Goal: Task Accomplishment & Management: Use online tool/utility

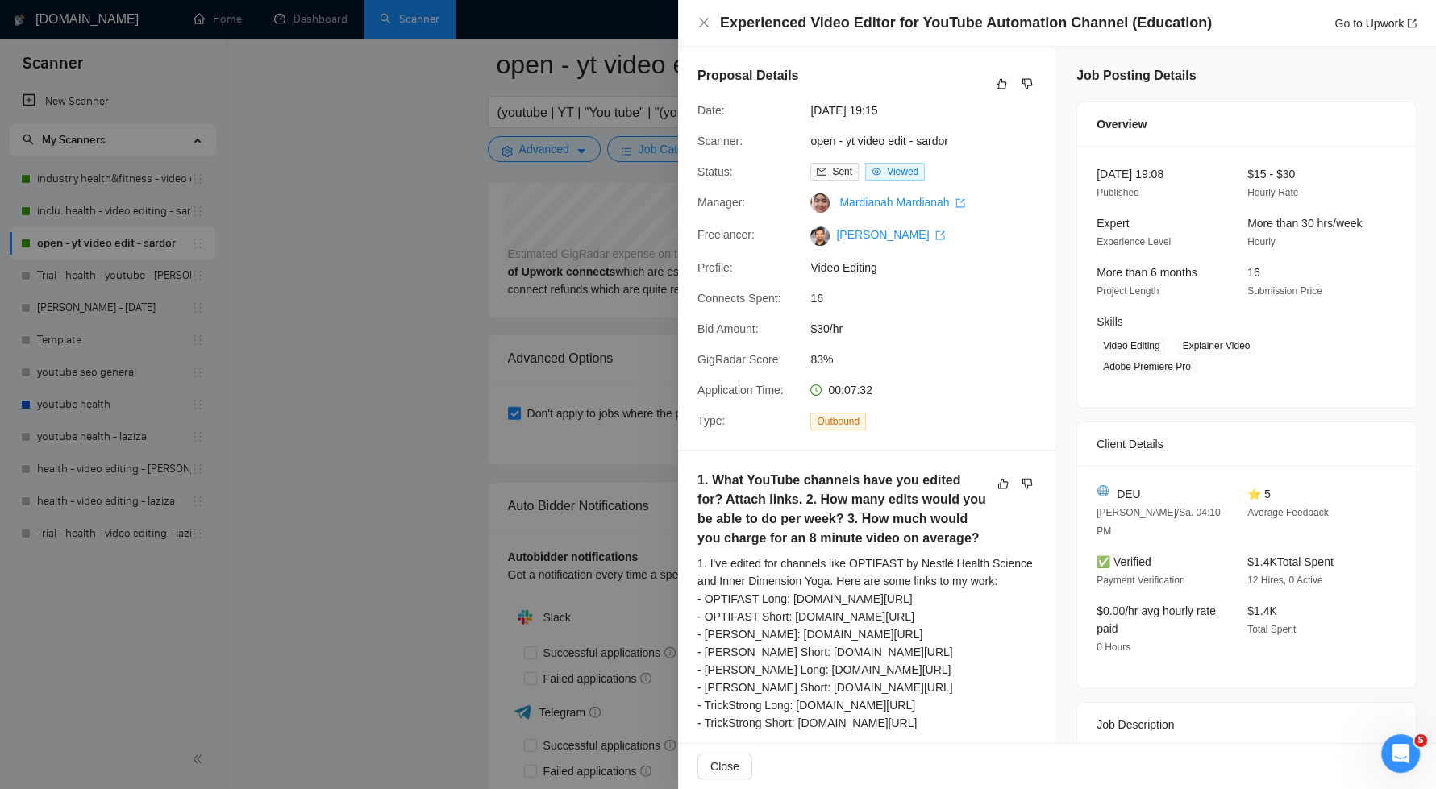
scroll to position [4474, 0]
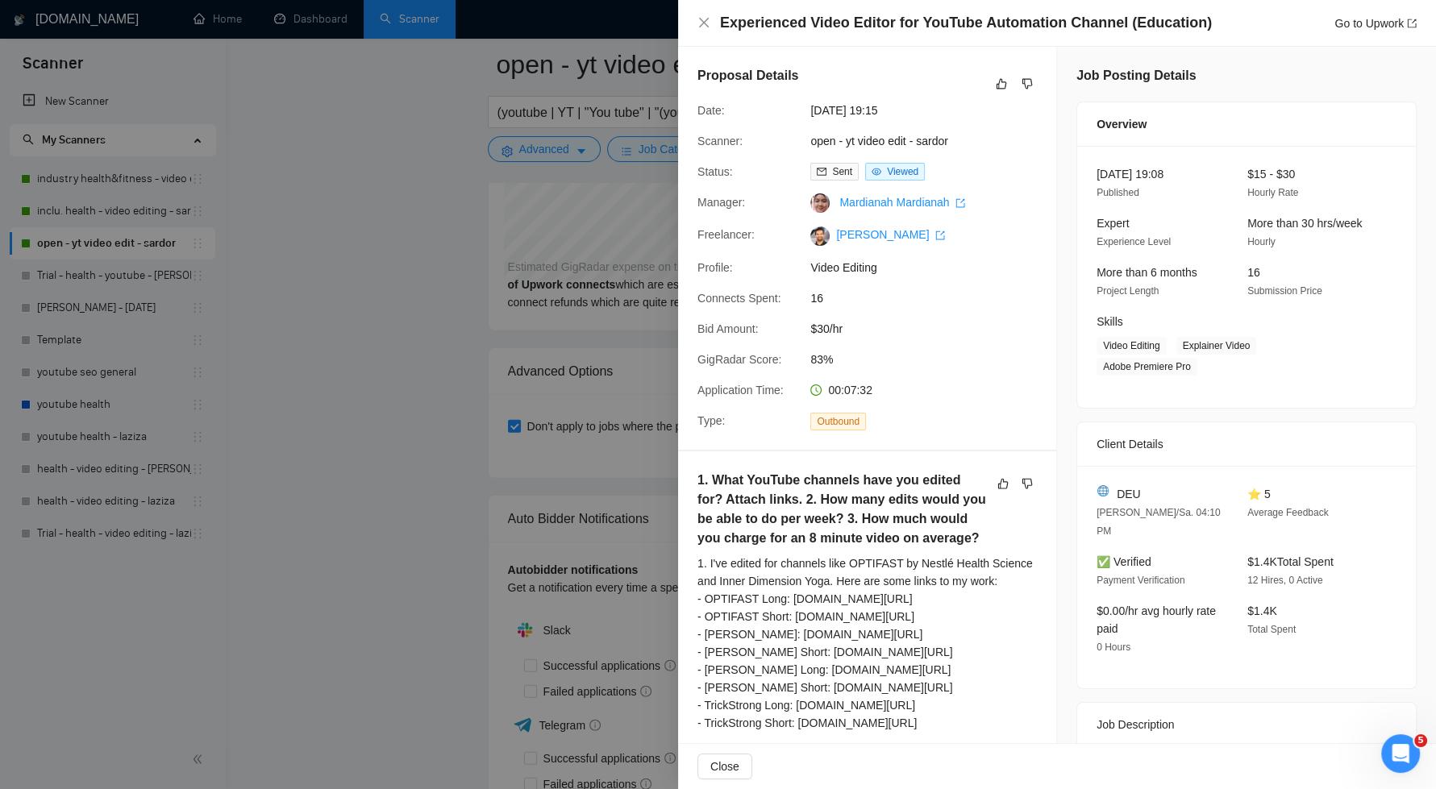
click at [373, 462] on div at bounding box center [718, 394] width 1436 height 789
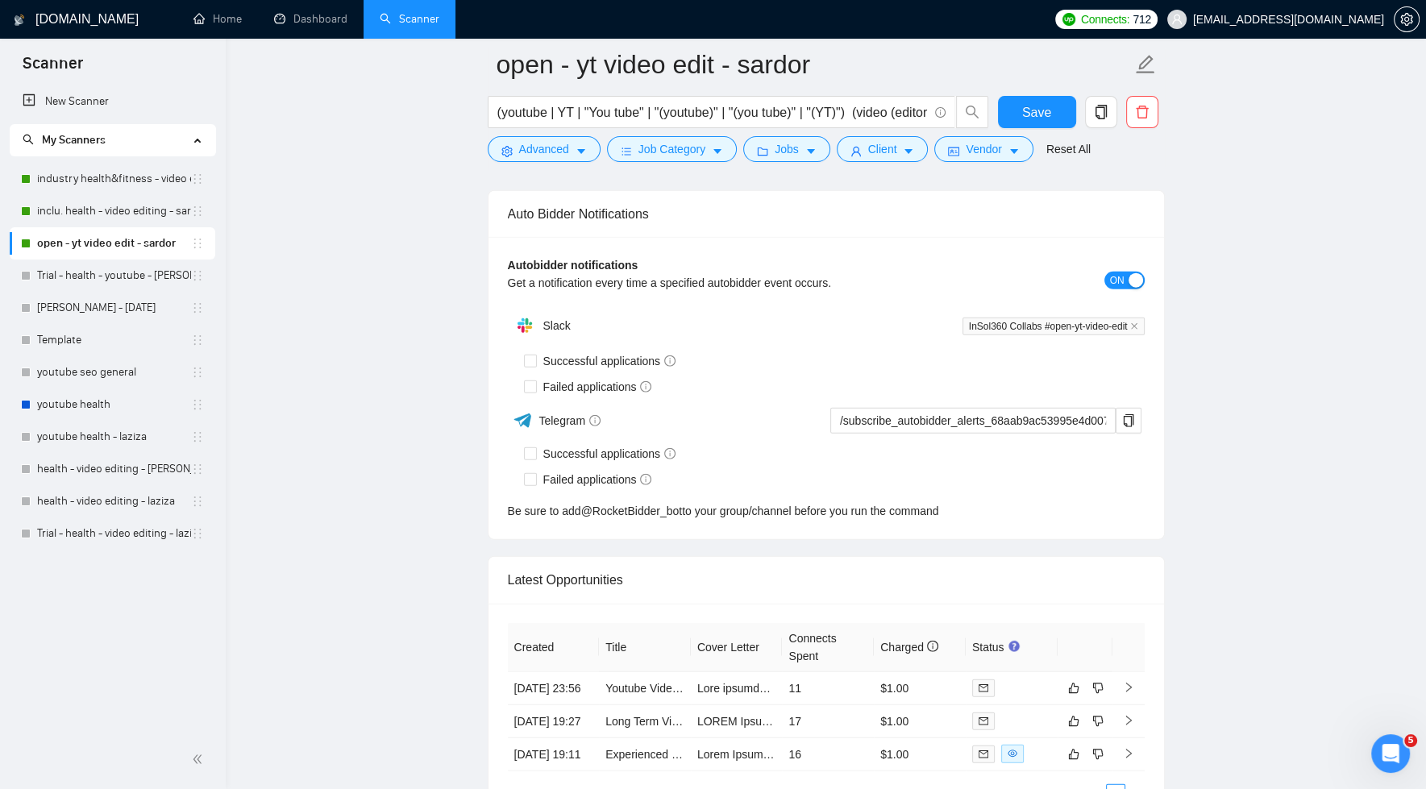
scroll to position [4978, 0]
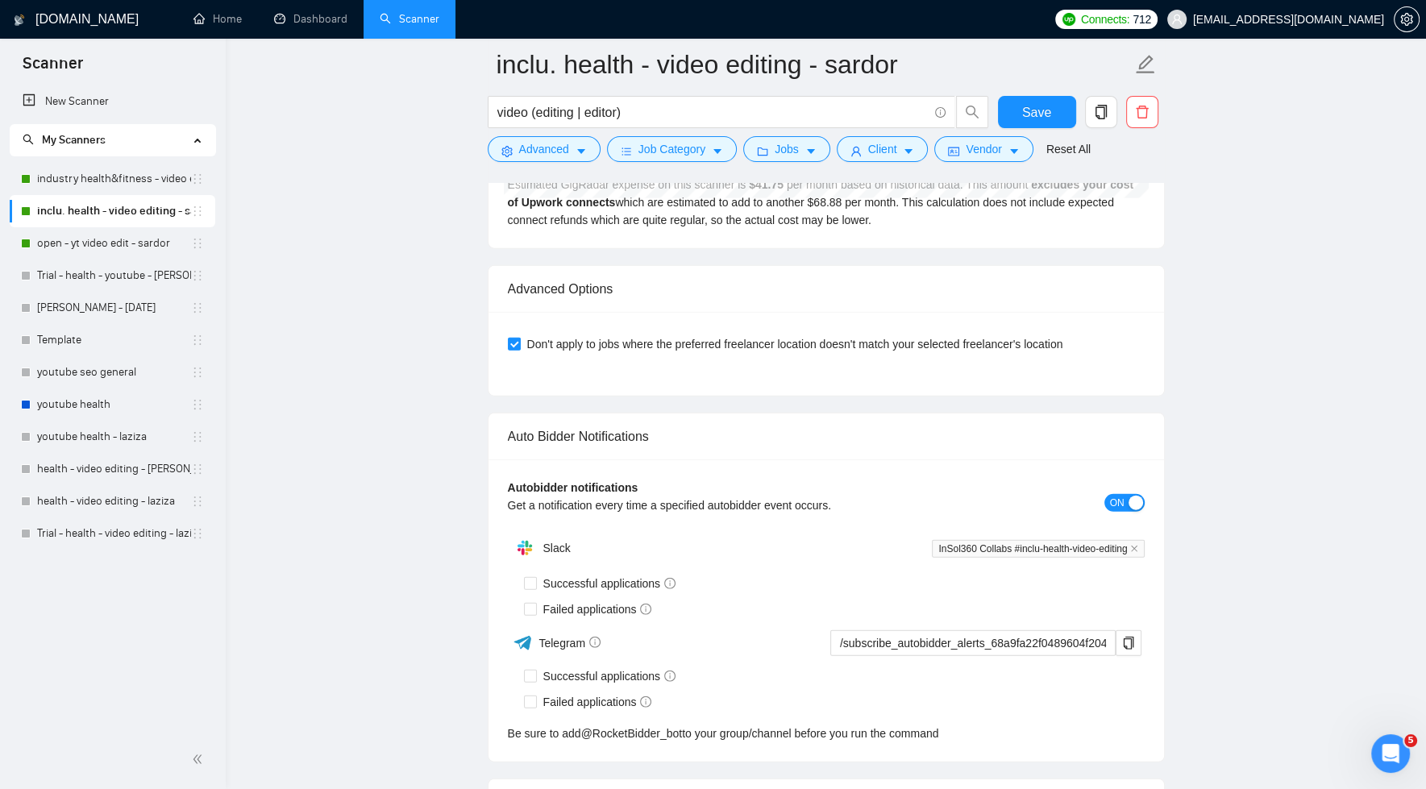
scroll to position [4798, 0]
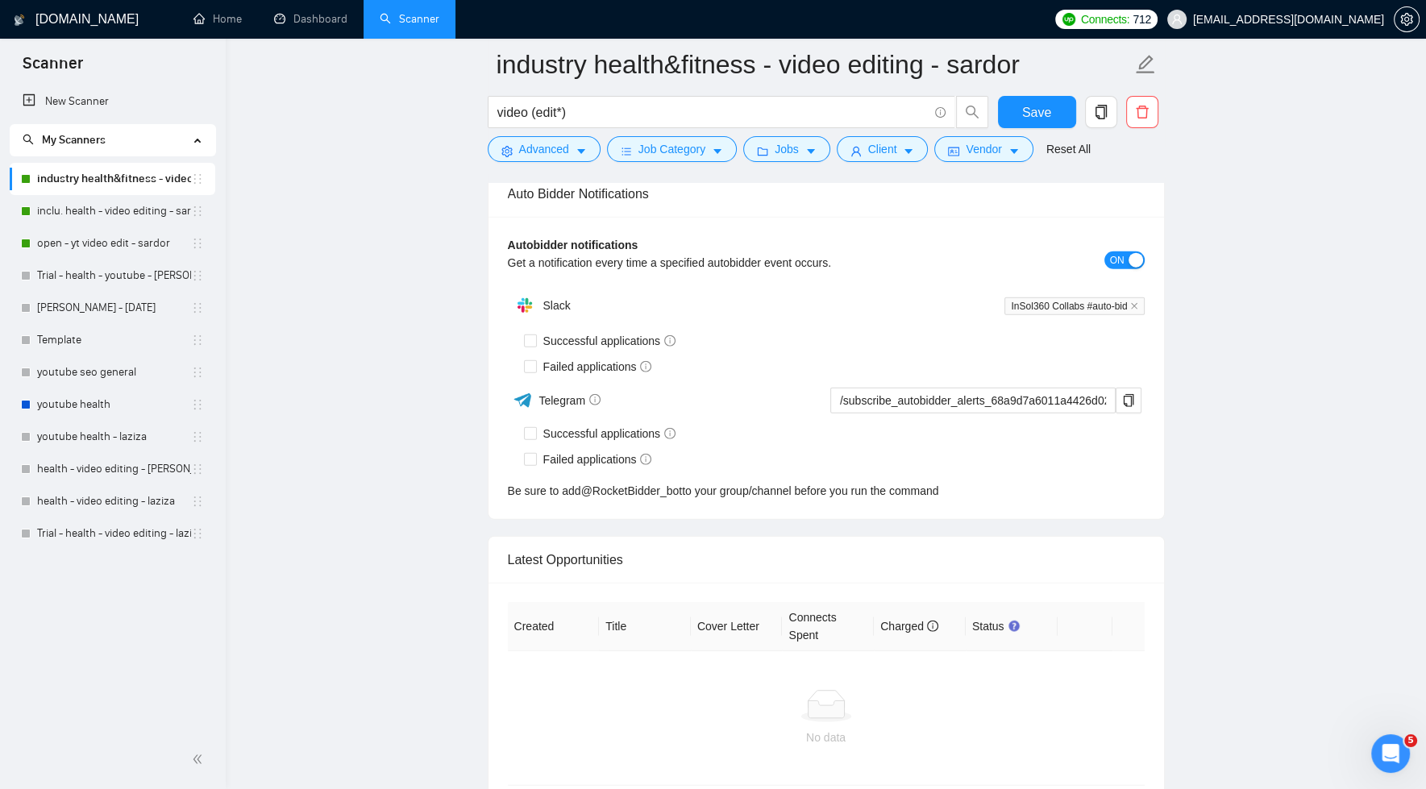
scroll to position [4851, 0]
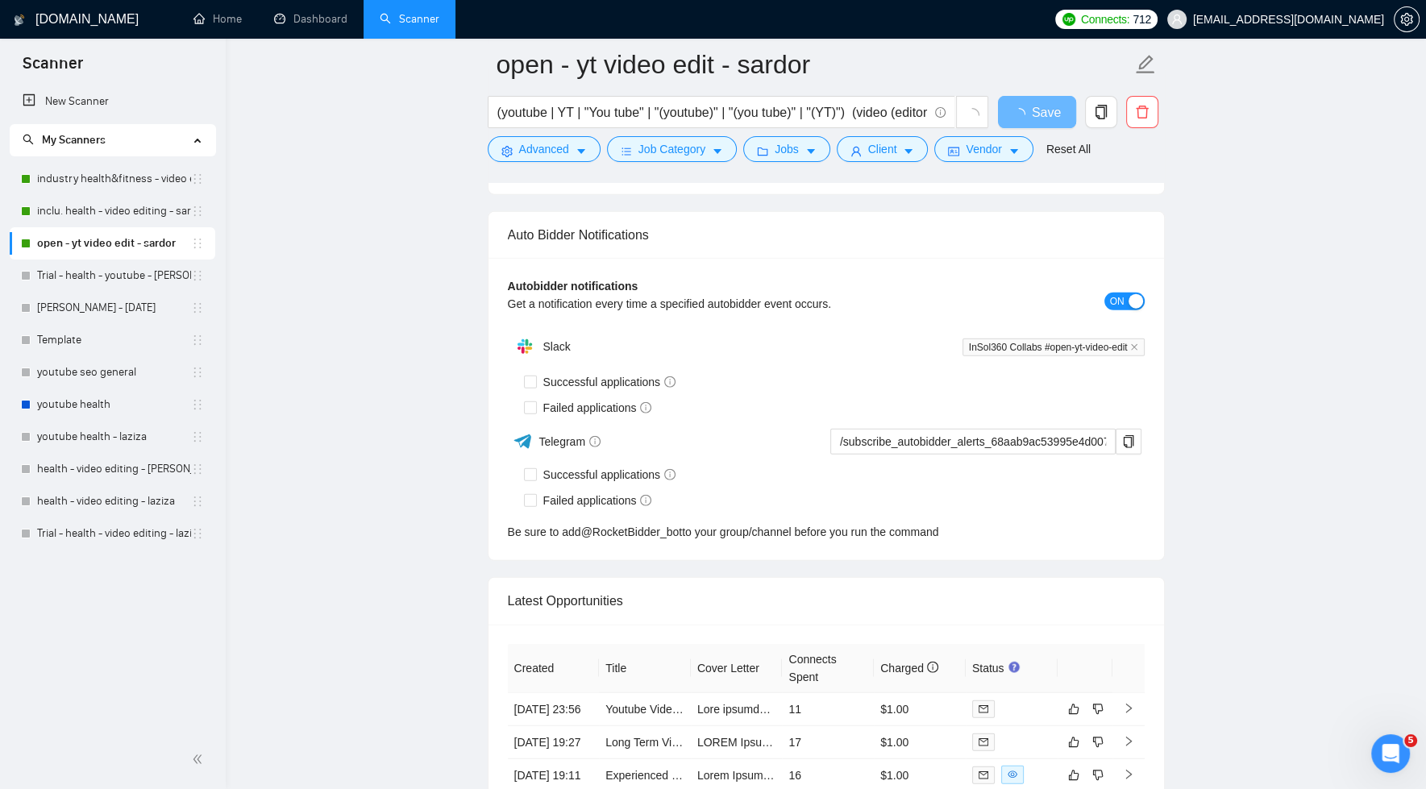
scroll to position [4802, 0]
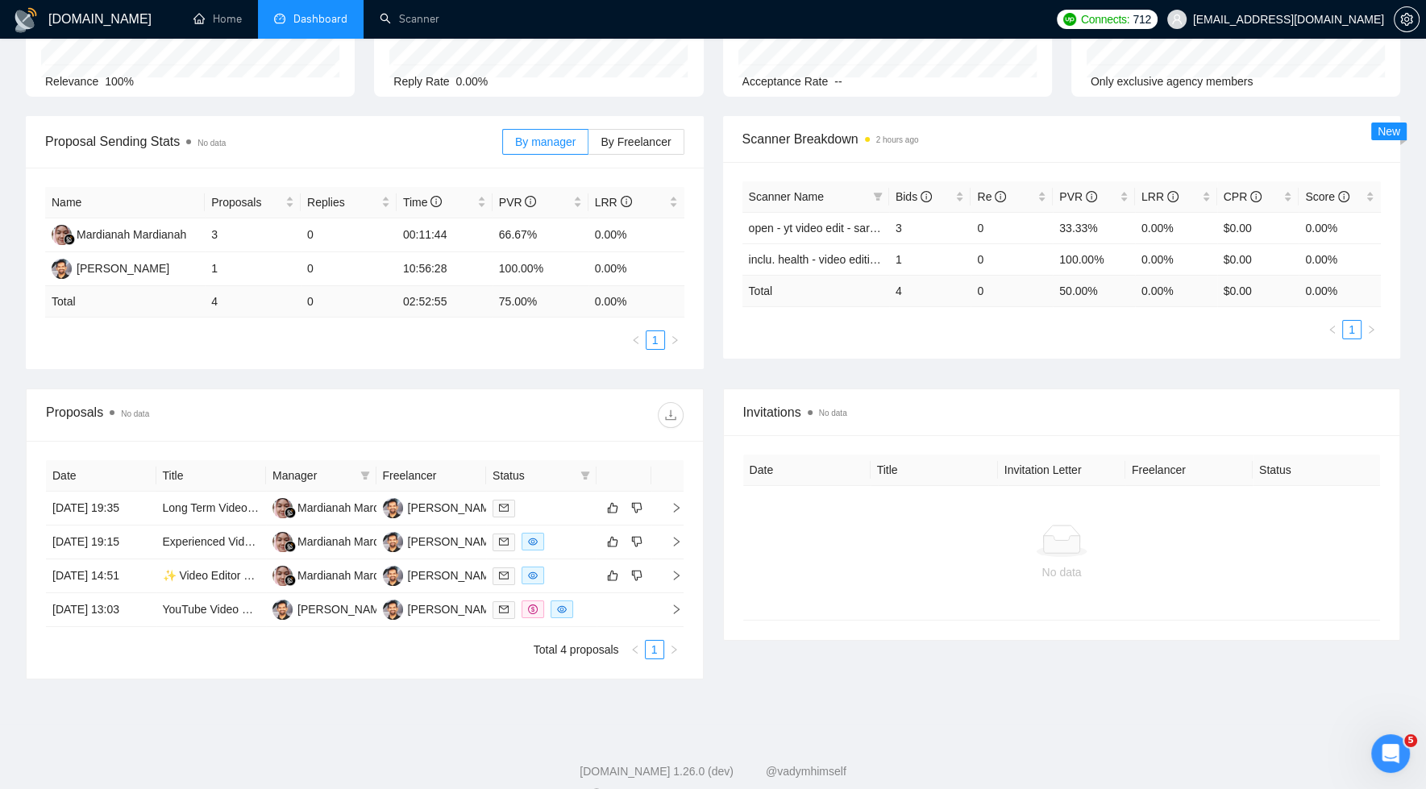
scroll to position [183, 0]
